Goal: Information Seeking & Learning: Learn about a topic

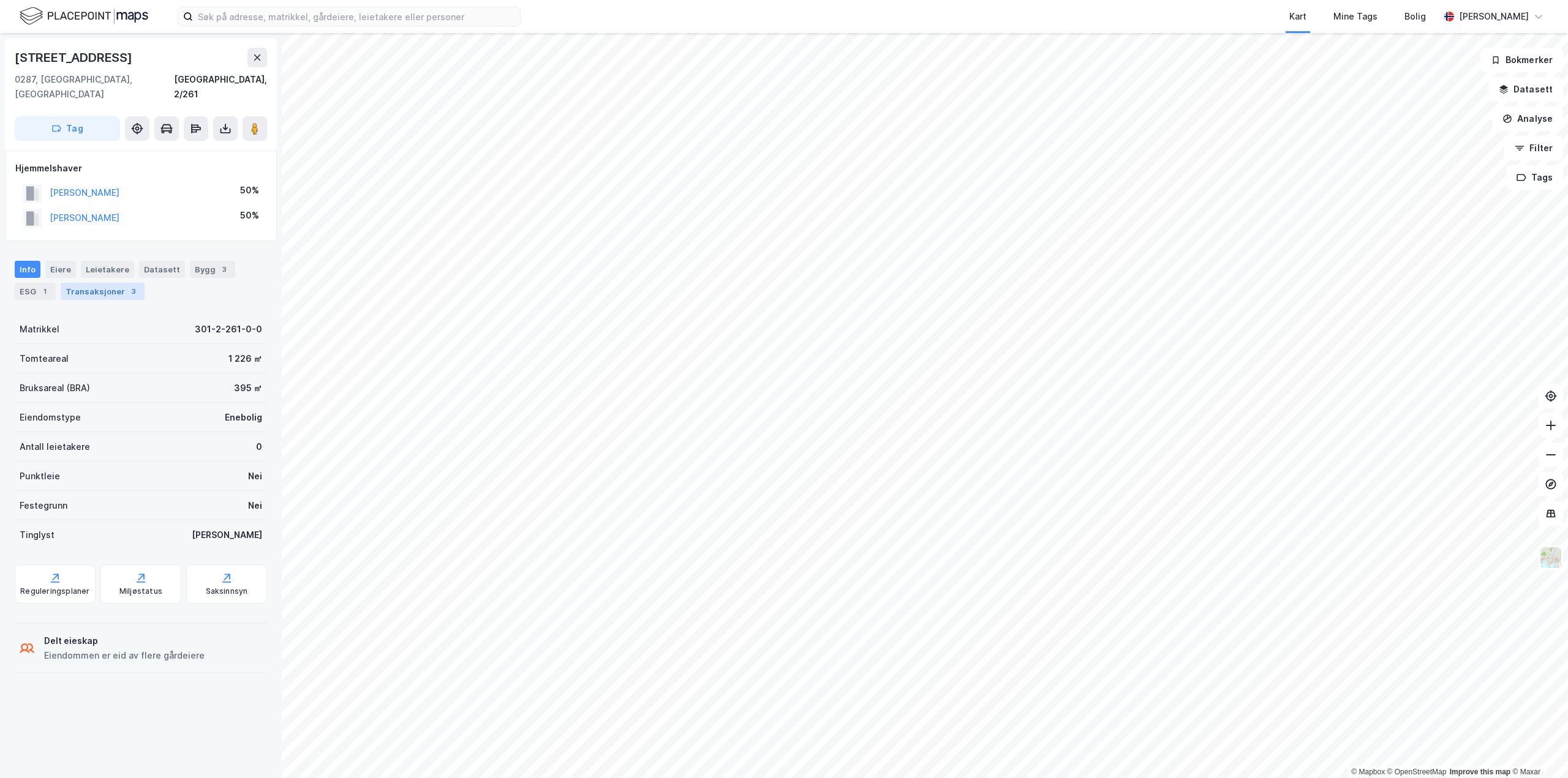
click at [101, 285] on div "Transaksjoner 3" at bounding box center [102, 291] width 84 height 17
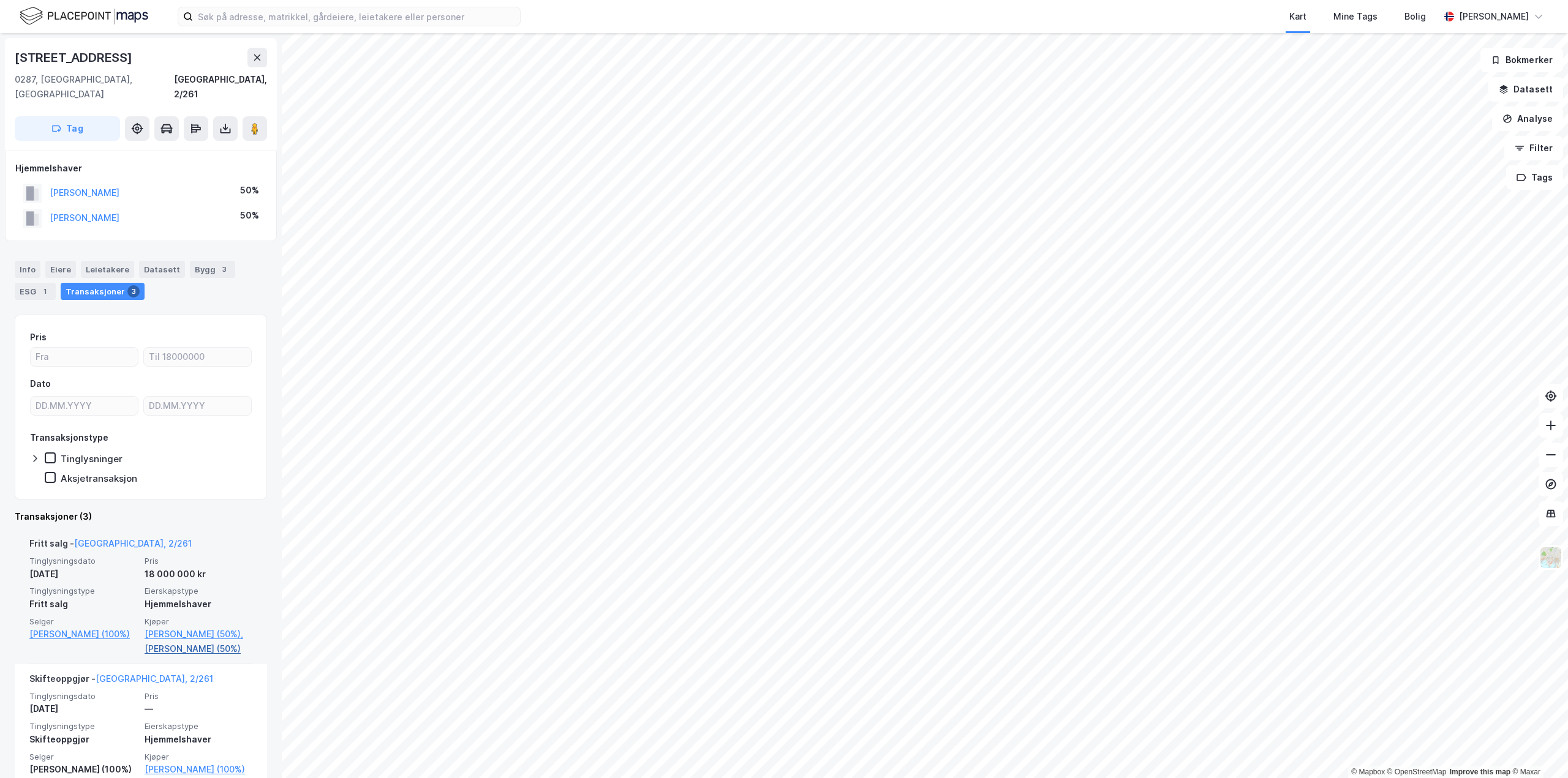
click at [160, 649] on link "[PERSON_NAME] (50%)" at bounding box center [198, 649] width 108 height 15
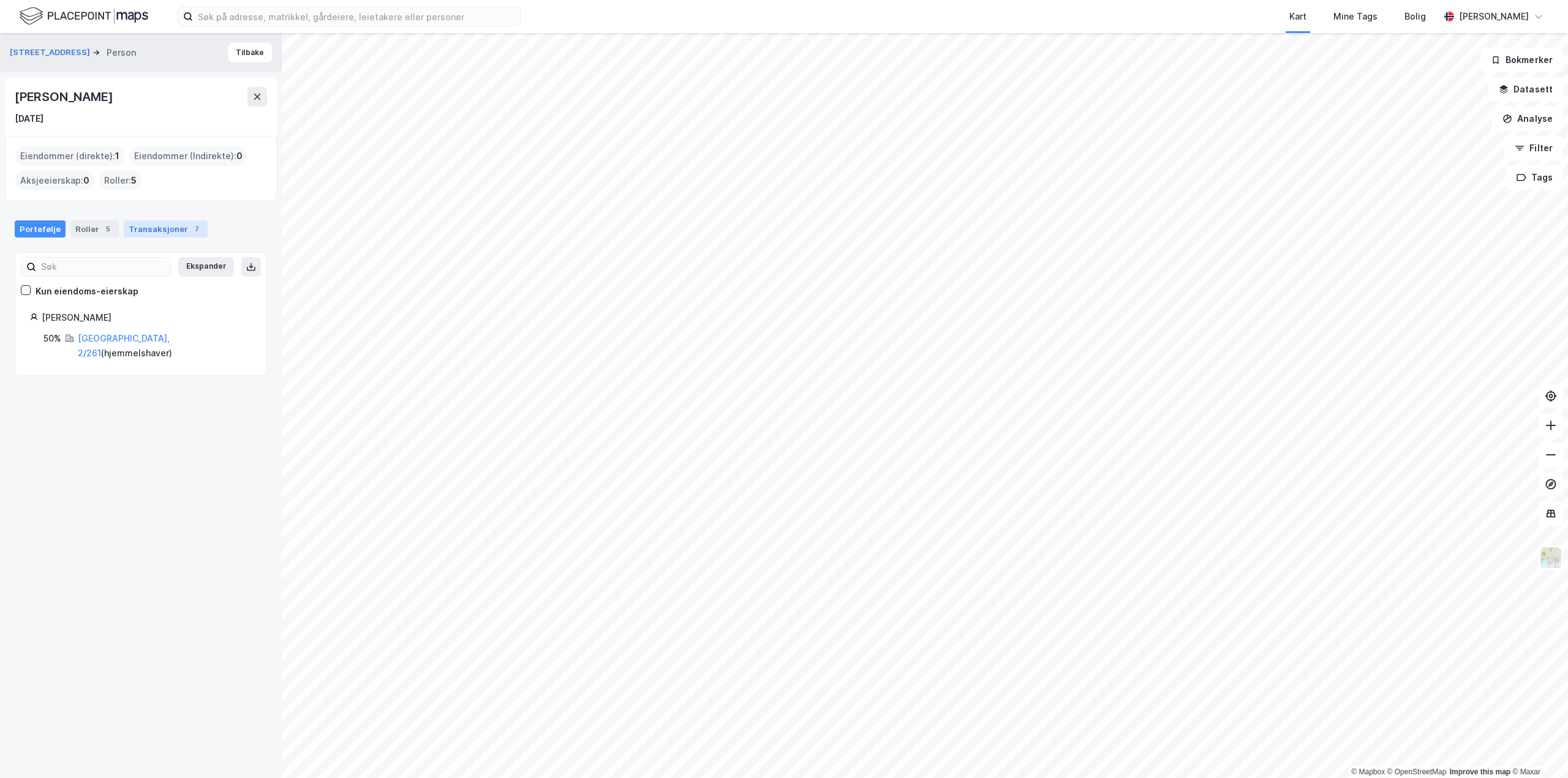
click at [165, 235] on div "Transaksjoner 7" at bounding box center [165, 229] width 84 height 17
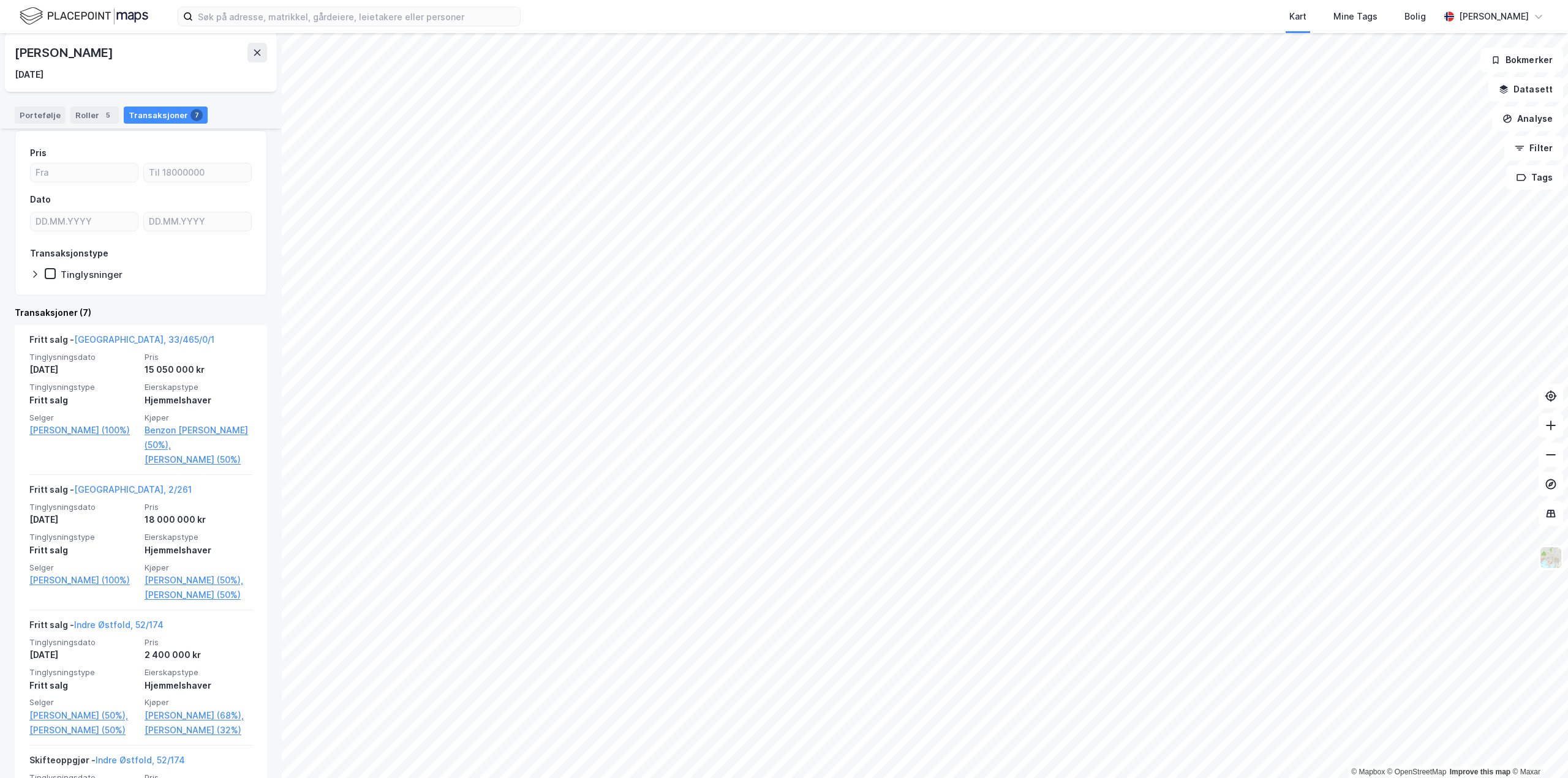
scroll to position [122, 0]
click at [103, 340] on link "[GEOGRAPHIC_DATA], 33/465/0/1" at bounding box center [144, 339] width 141 height 11
